Goal: Task Accomplishment & Management: Use online tool/utility

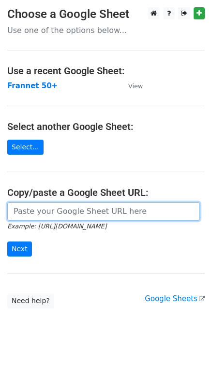
click at [102, 214] on input "url" at bounding box center [103, 211] width 193 height 18
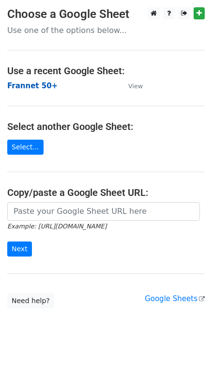
click at [40, 84] on strong "Frannet 50+" at bounding box center [32, 85] width 50 height 9
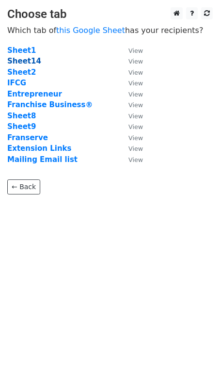
click at [25, 59] on strong "Sheet14" at bounding box center [24, 61] width 34 height 9
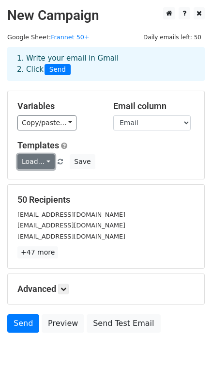
click at [44, 162] on link "Load..." at bounding box center [35, 161] width 37 height 15
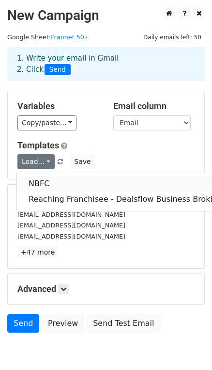
click at [44, 180] on link "NBFC" at bounding box center [125, 184] width 217 height 16
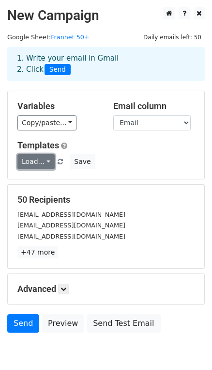
click at [43, 157] on link "Load..." at bounding box center [35, 161] width 37 height 15
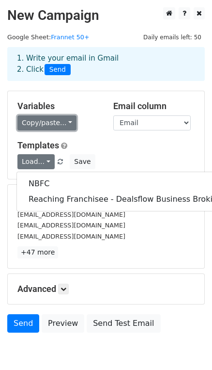
click at [60, 120] on link "Copy/paste..." at bounding box center [46, 122] width 59 height 15
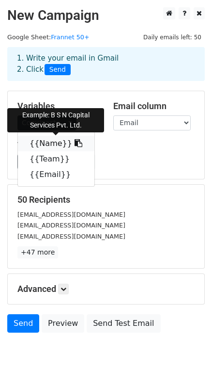
click at [49, 144] on link "{{Name}}" at bounding box center [56, 144] width 77 height 16
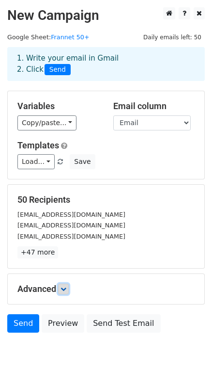
click at [62, 289] on link at bounding box center [63, 289] width 11 height 11
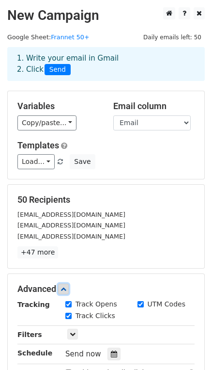
click at [62, 285] on link at bounding box center [63, 289] width 11 height 11
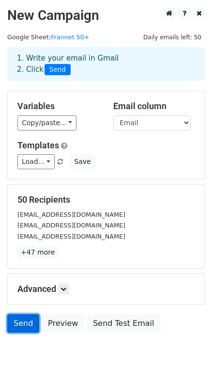
click at [24, 321] on link "Send" at bounding box center [23, 323] width 32 height 18
